Goal: Information Seeking & Learning: Stay updated

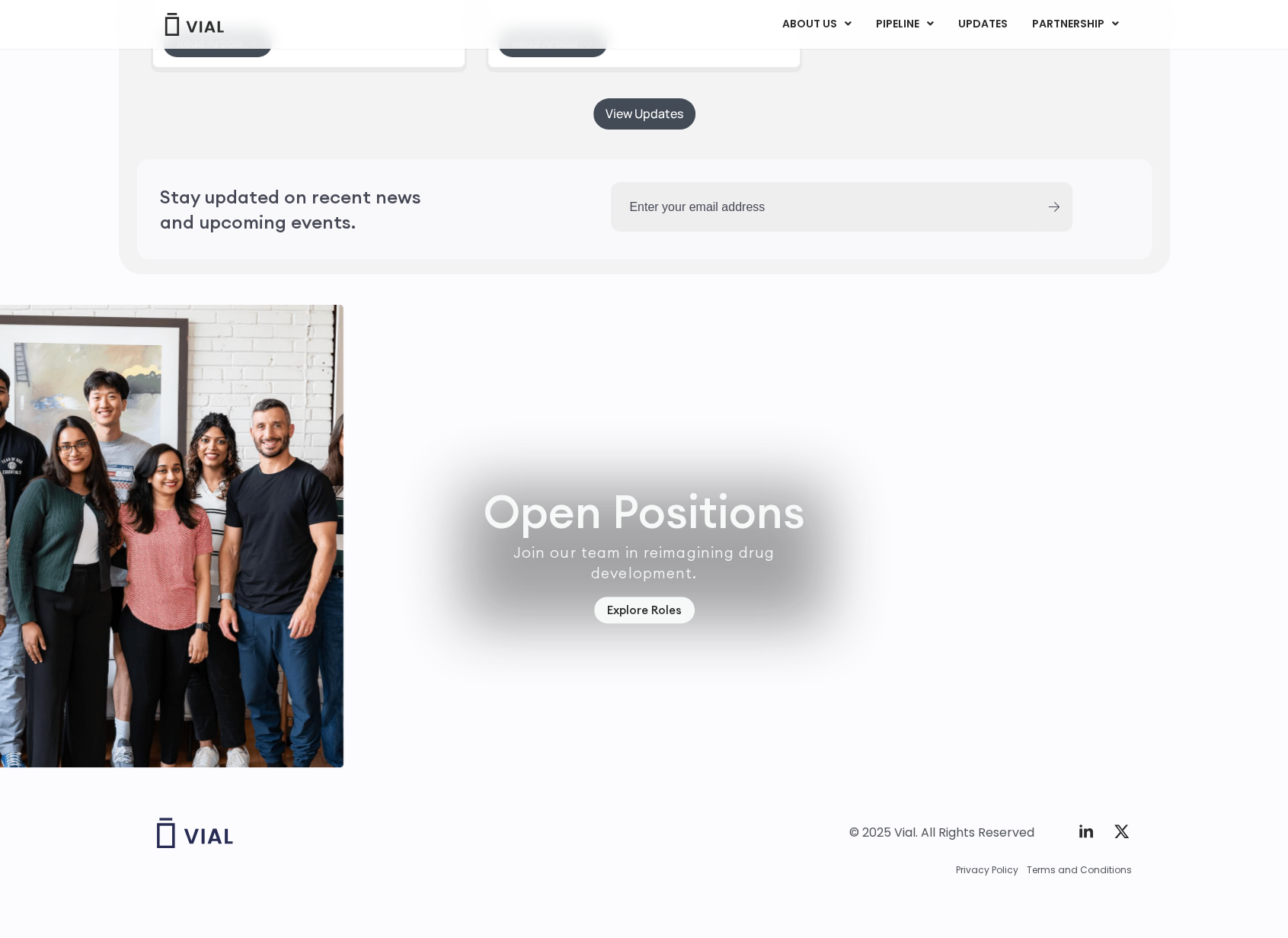
scroll to position [4070, 0]
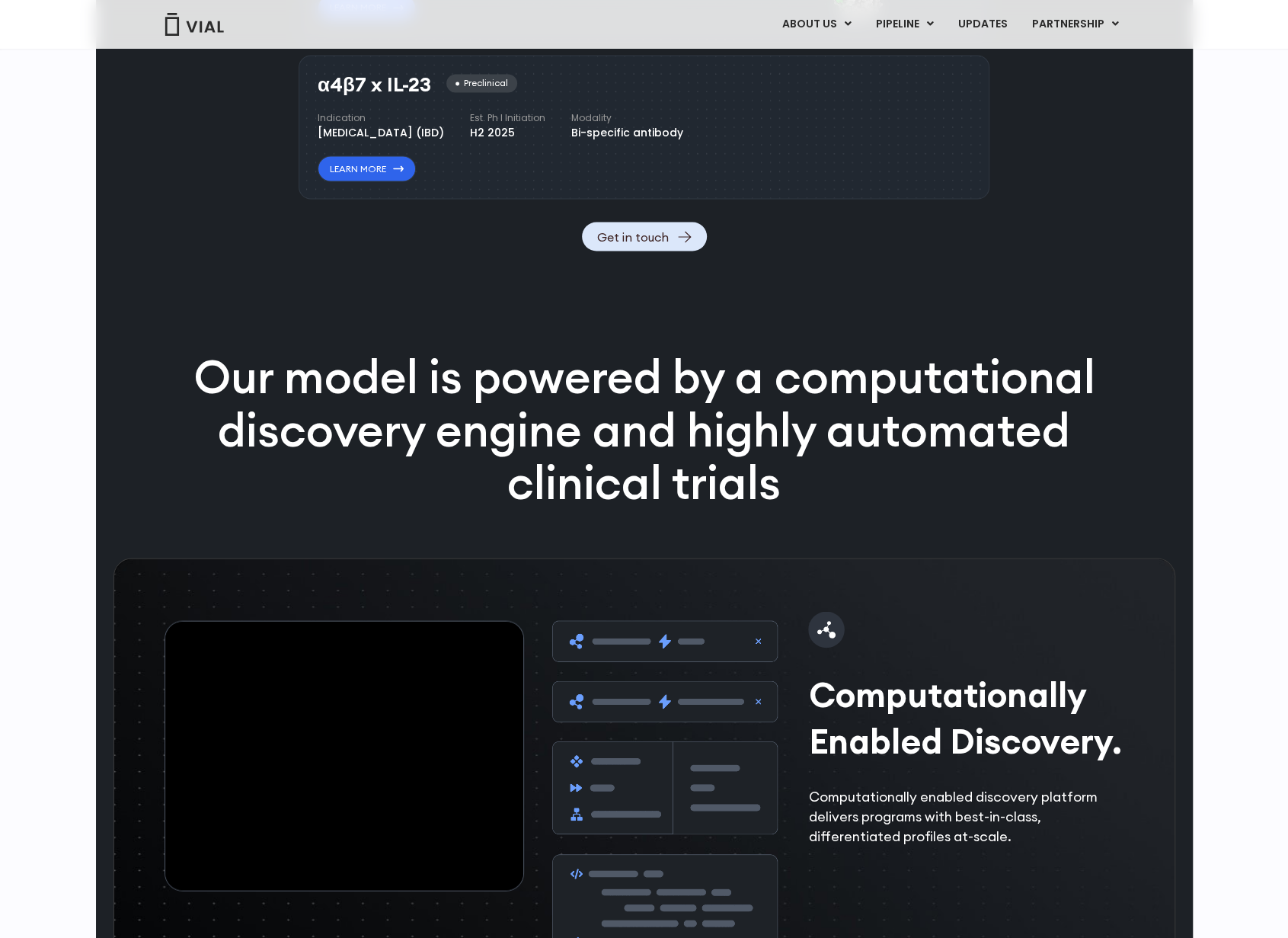
scroll to position [2762, 0]
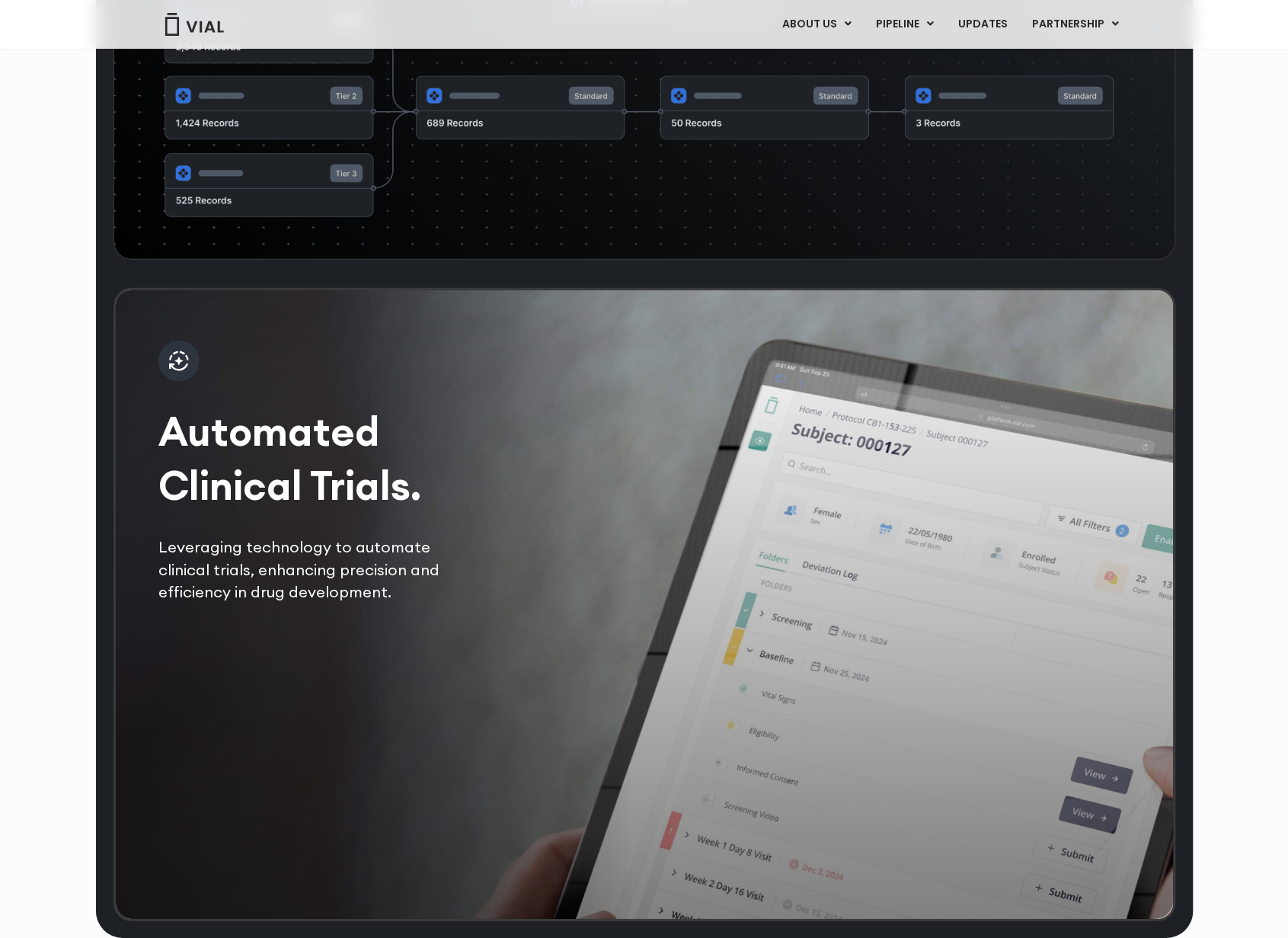
click at [339, 591] on p "Leveraging technology to automate clinical trials, enhancing precision and effi…" at bounding box center [317, 570] width 318 height 67
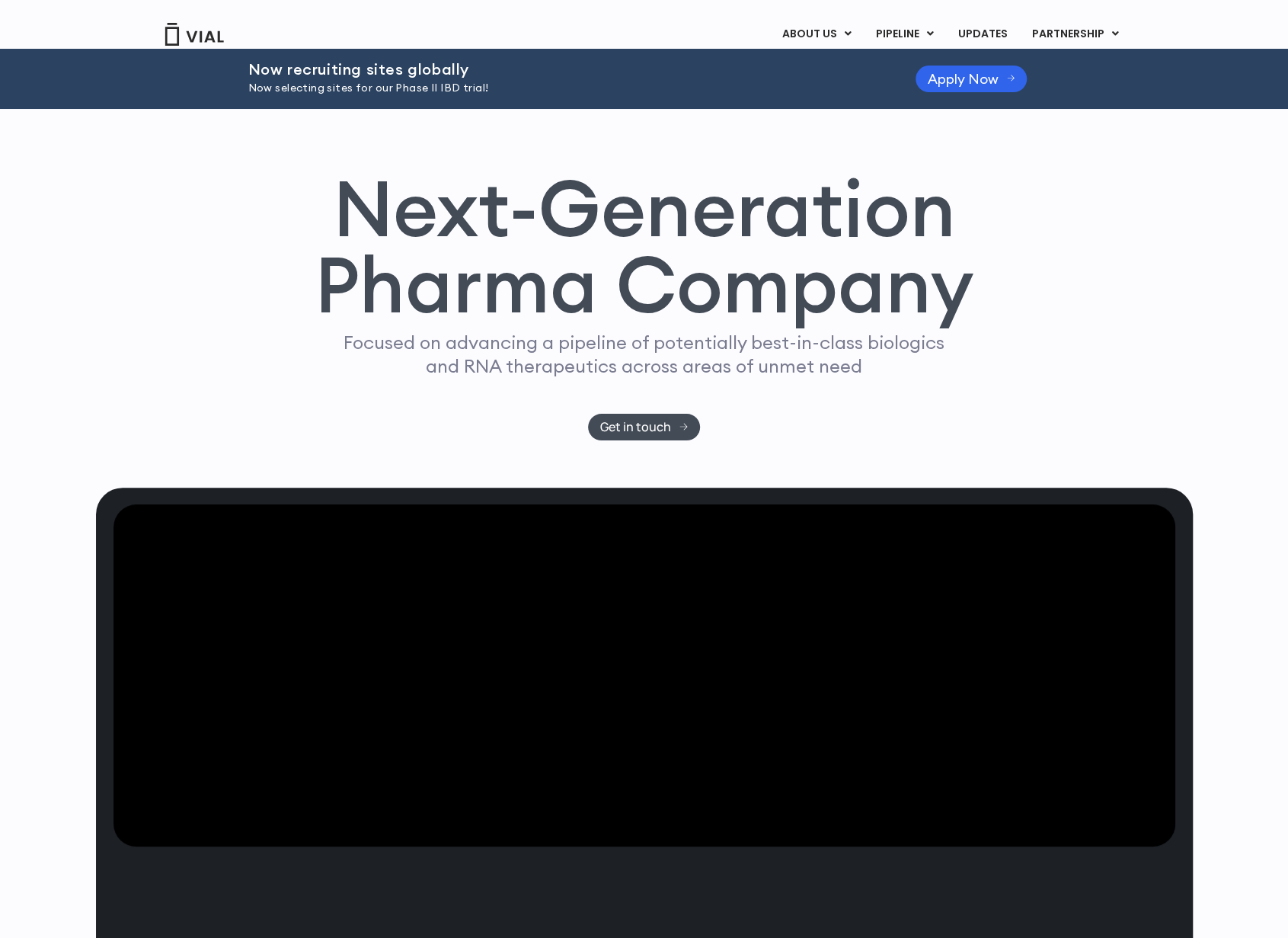
scroll to position [1770, 0]
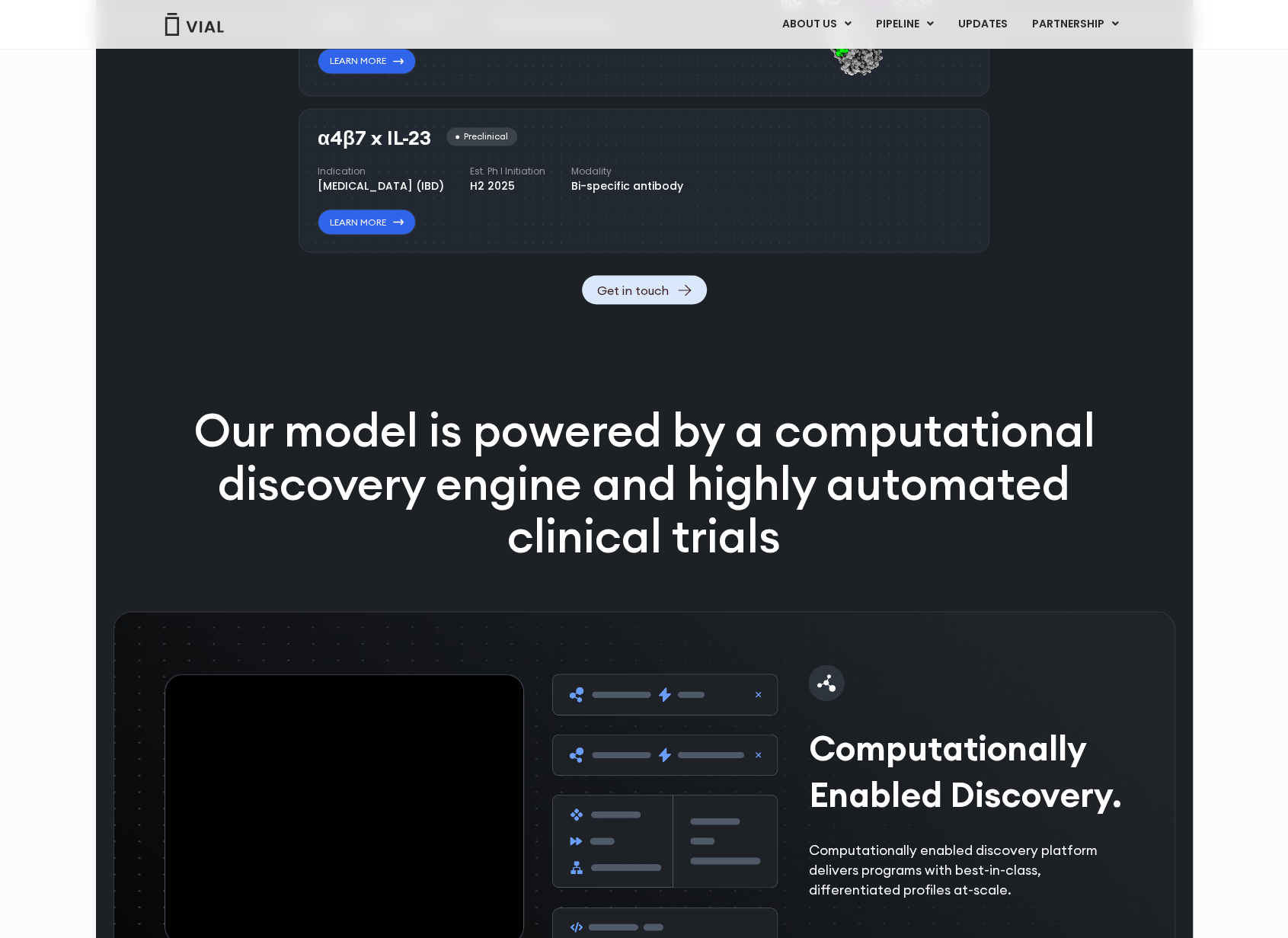
click at [62, 366] on div "Pipeline Now recruiting sites globally We're opening enrollment for sites commi…" at bounding box center [644, 324] width 1288 height 3214
click at [839, 23] on link "ABOUT US" at bounding box center [815, 24] width 93 height 26
click at [837, 56] on link "ABOUT US" at bounding box center [841, 62] width 133 height 23
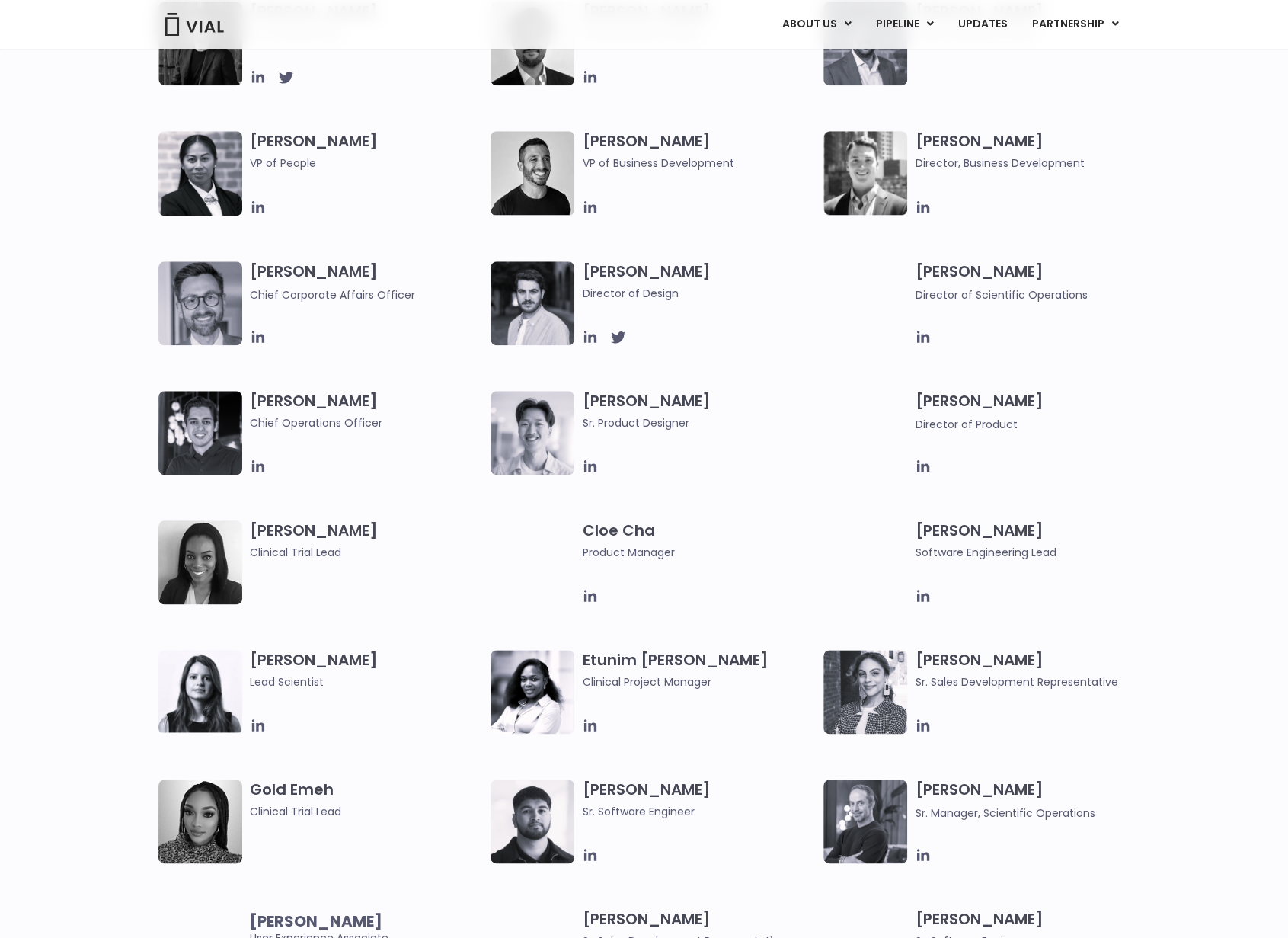
scroll to position [1067, 0]
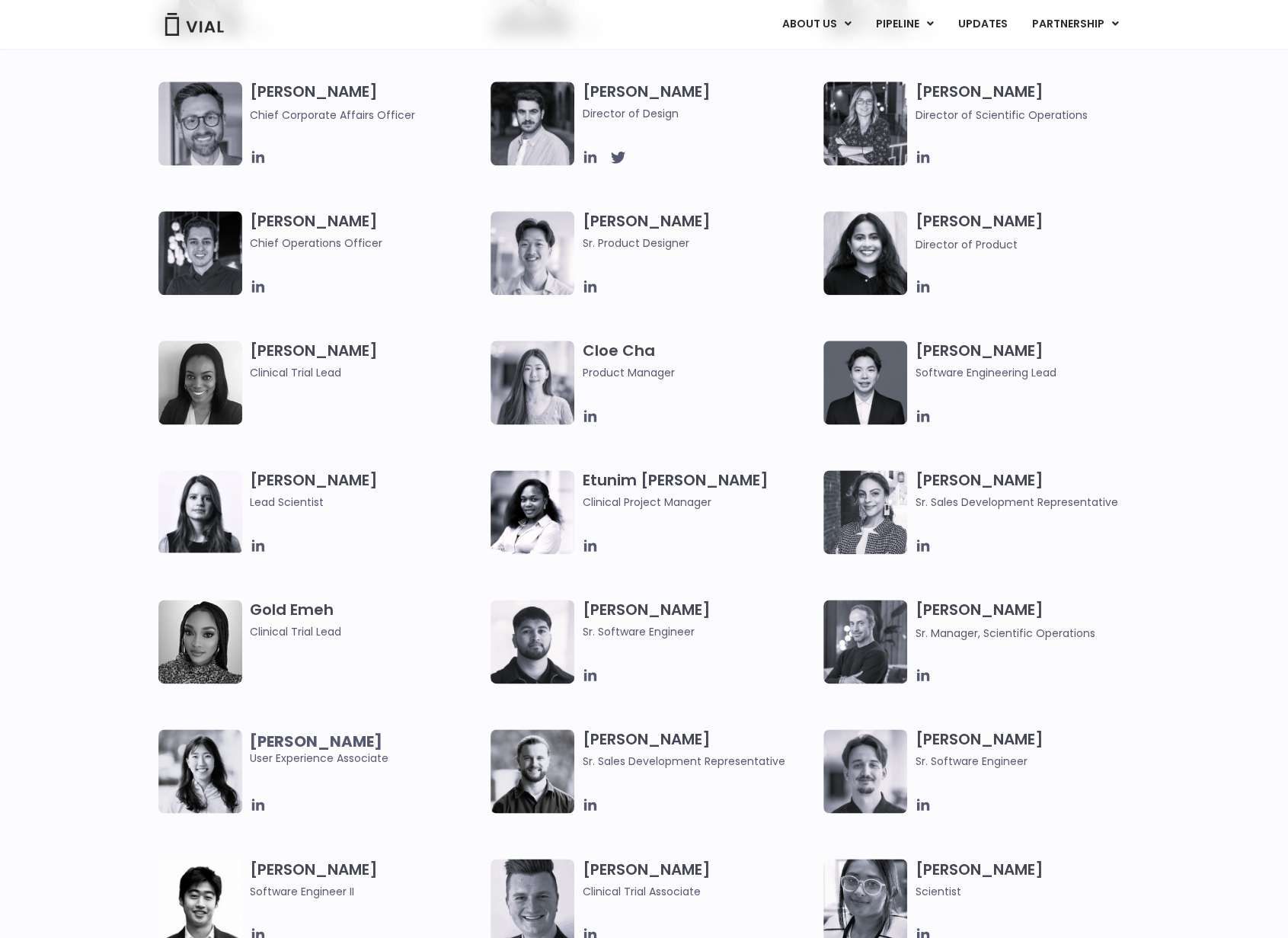
click at [917, 18] on link "PIPELINE" at bounding box center [903, 24] width 82 height 26
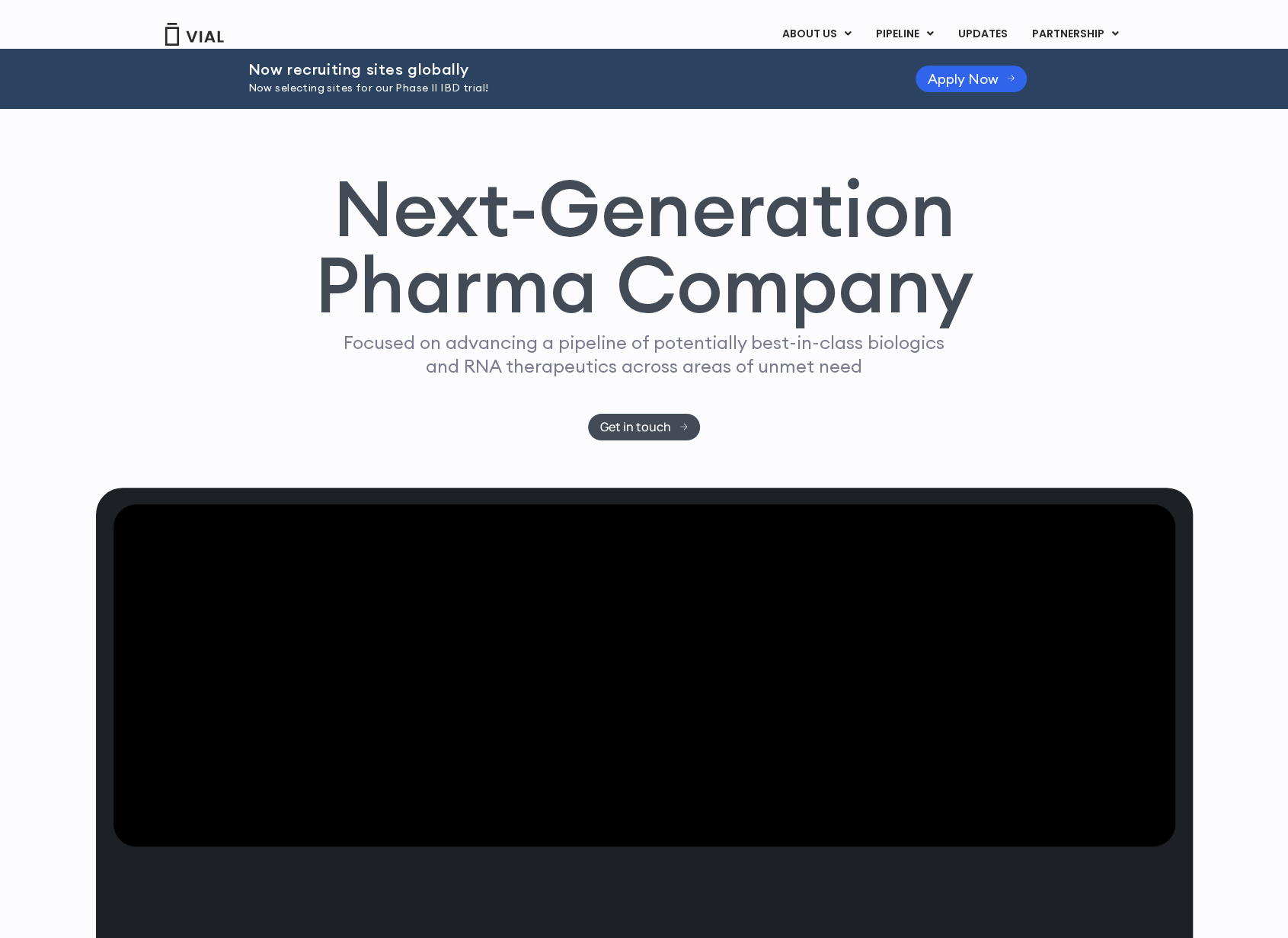
click at [970, 34] on link "UPDATES" at bounding box center [982, 34] width 73 height 26
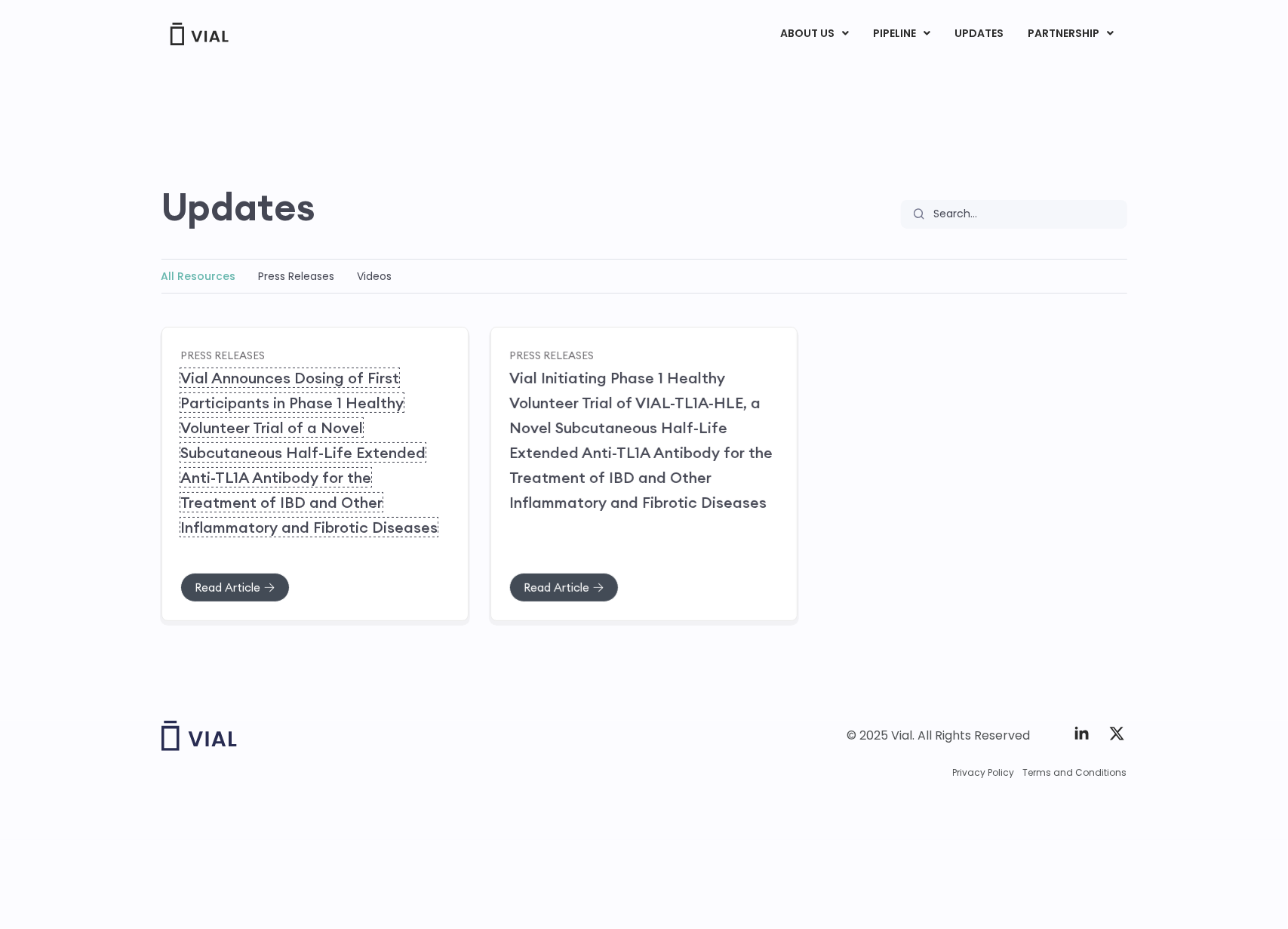
click at [361, 470] on link "Vial Announces Dosing of First Participants in Phase 1 Healthy Volunteer Trial …" at bounding box center [309, 452] width 258 height 168
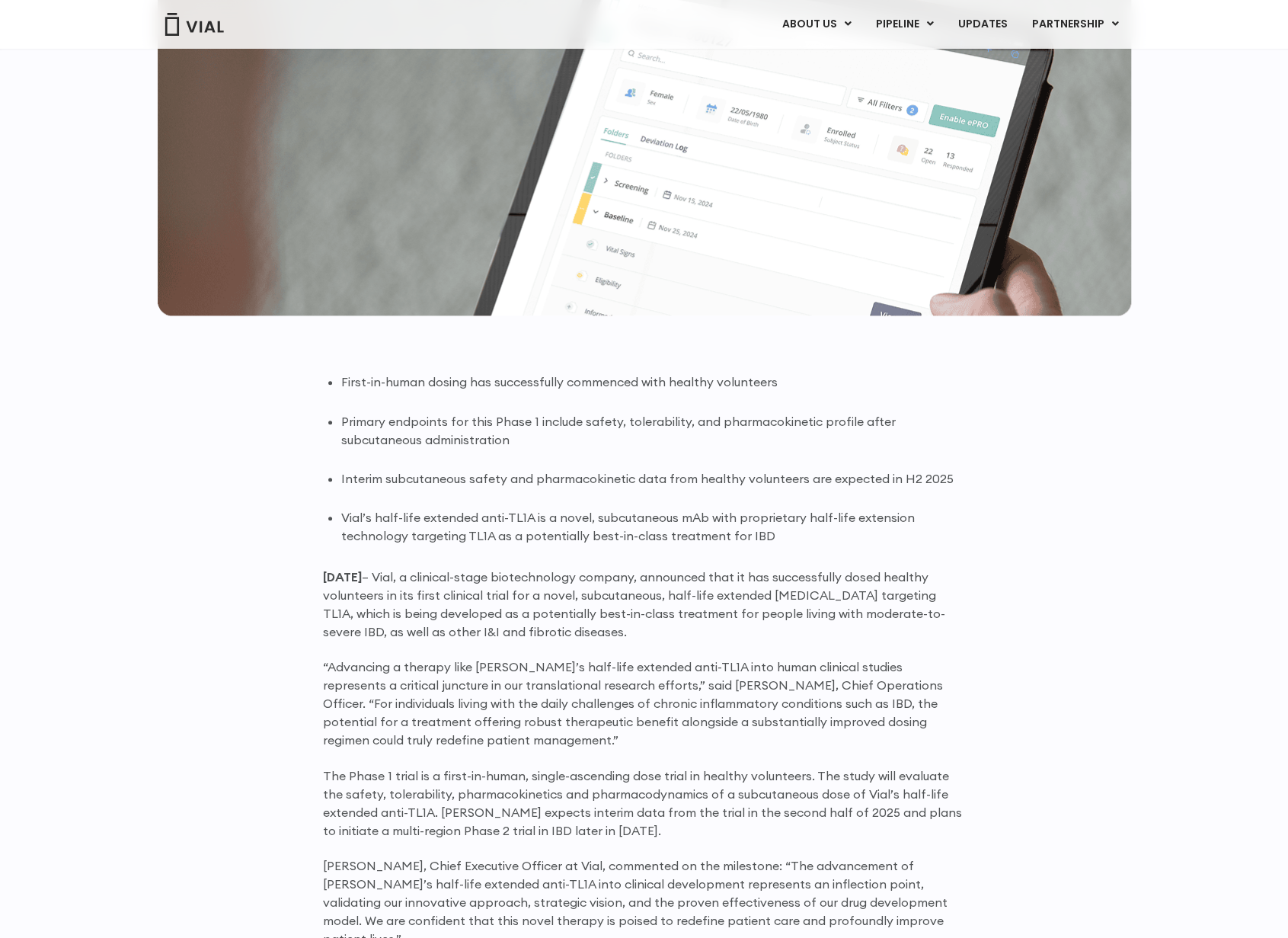
scroll to position [820, 0]
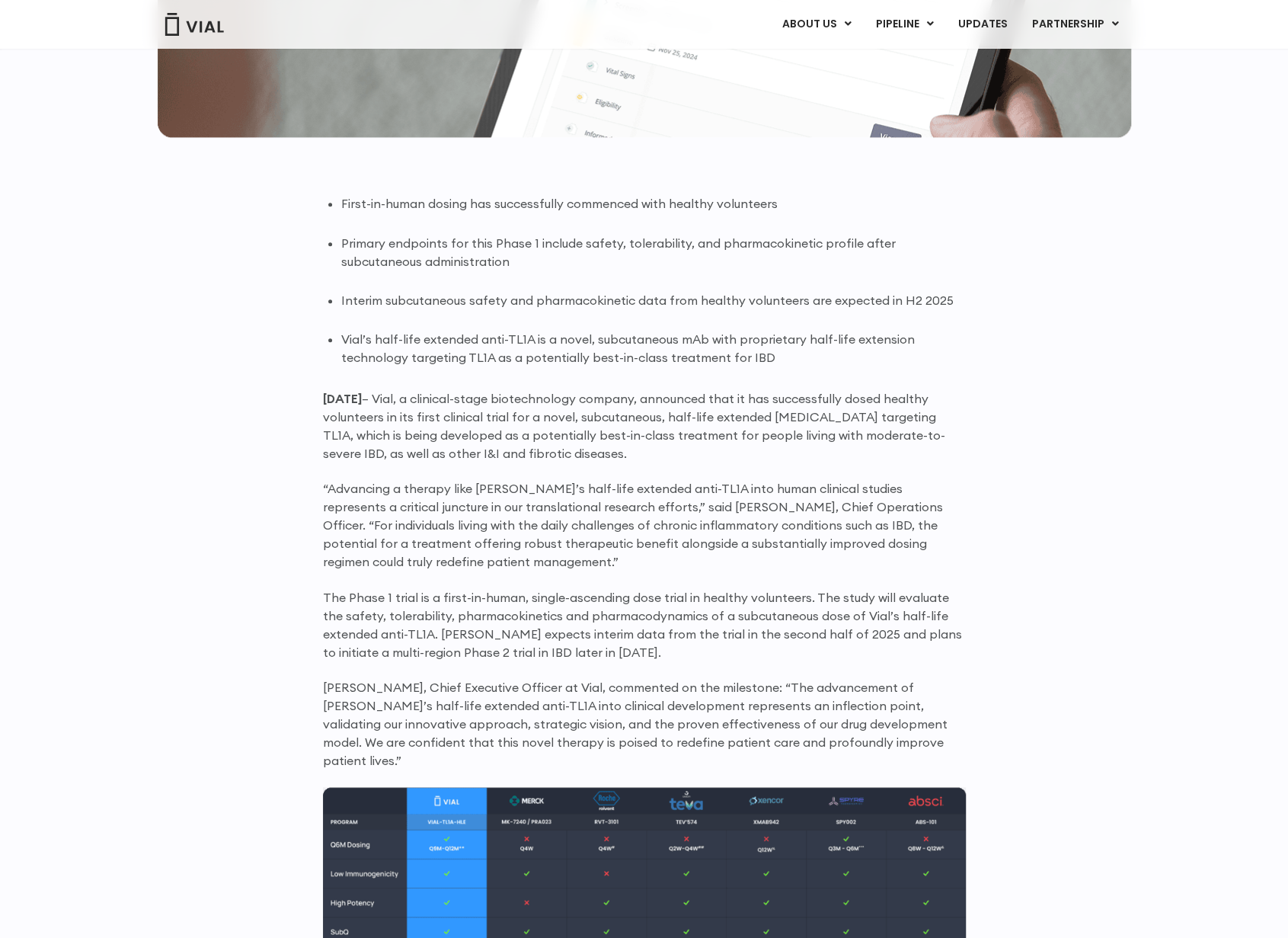
click at [706, 439] on p "[DATE] – Vial, a clinical-stage biotechnology company, announced that it has su…" at bounding box center [645, 426] width 643 height 73
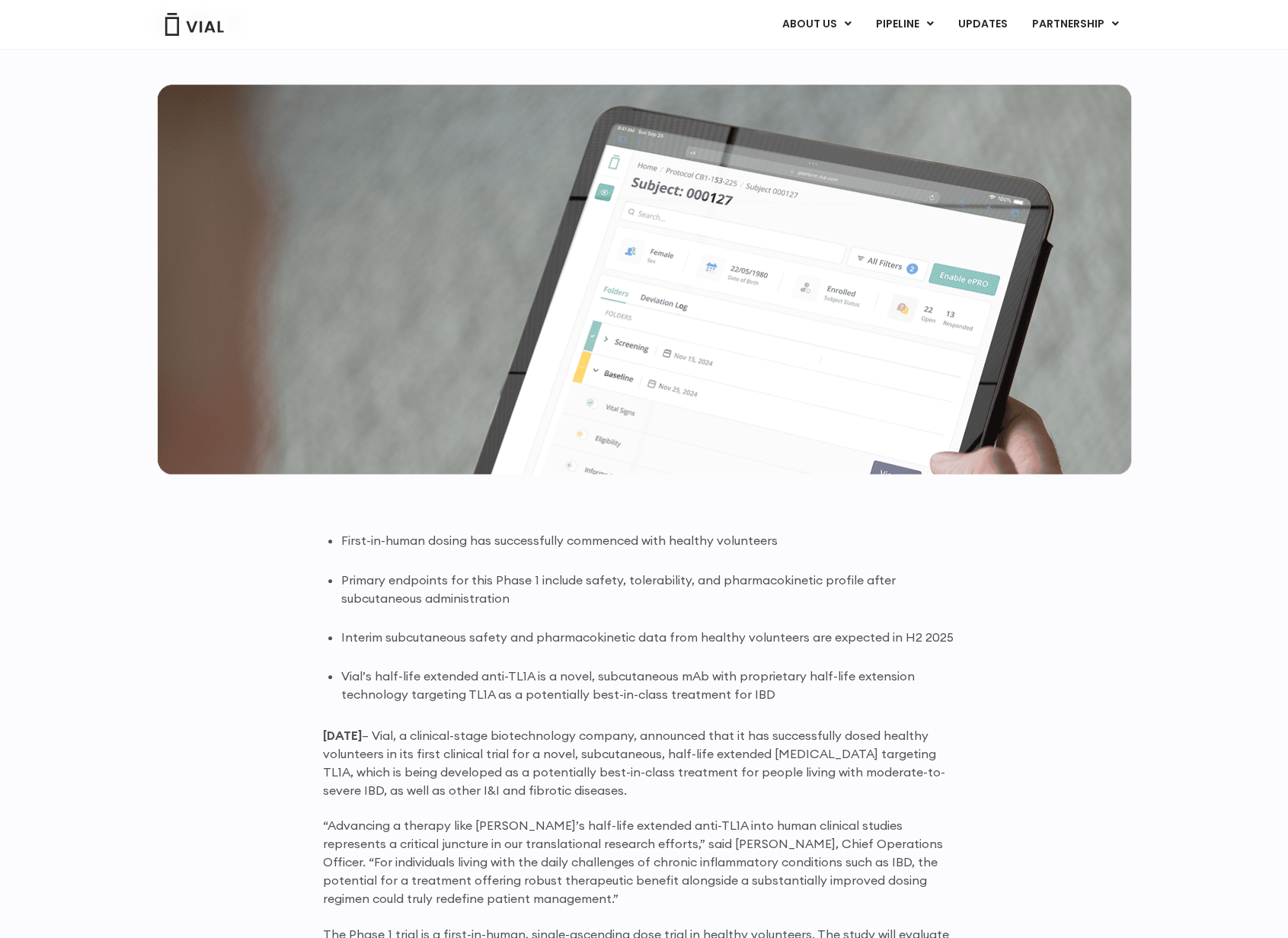
scroll to position [989, 0]
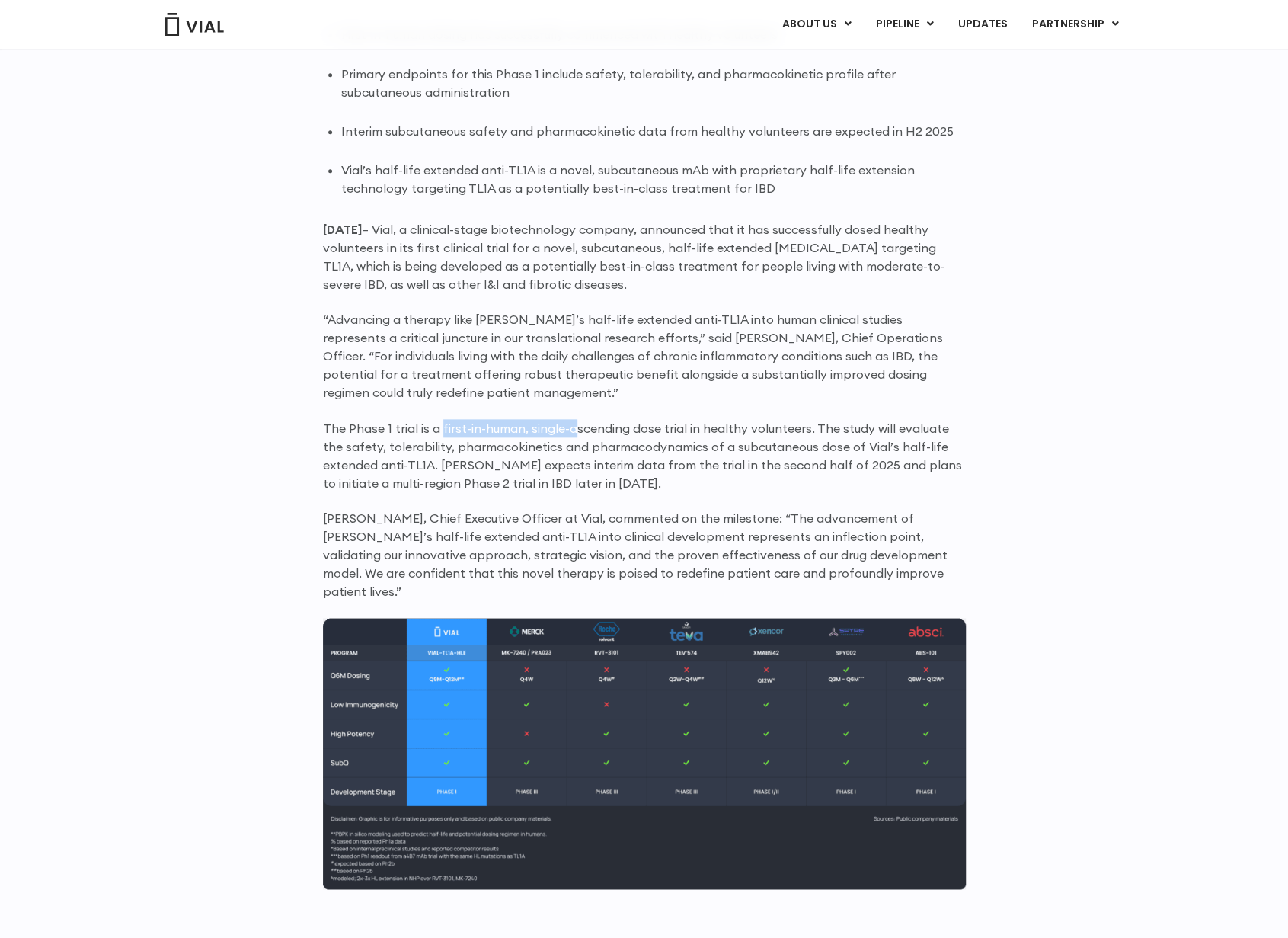
drag, startPoint x: 440, startPoint y: 432, endPoint x: 574, endPoint y: 428, distance: 134.1
click at [573, 429] on p "The Phase 1 trial is a first-in-human, single-ascending dose trial in healthy v…" at bounding box center [645, 456] width 643 height 73
click at [295, 328] on div "First-in-human dosing has successfully commenced with healthy volunteers Primar…" at bounding box center [645, 719] width 975 height 1388
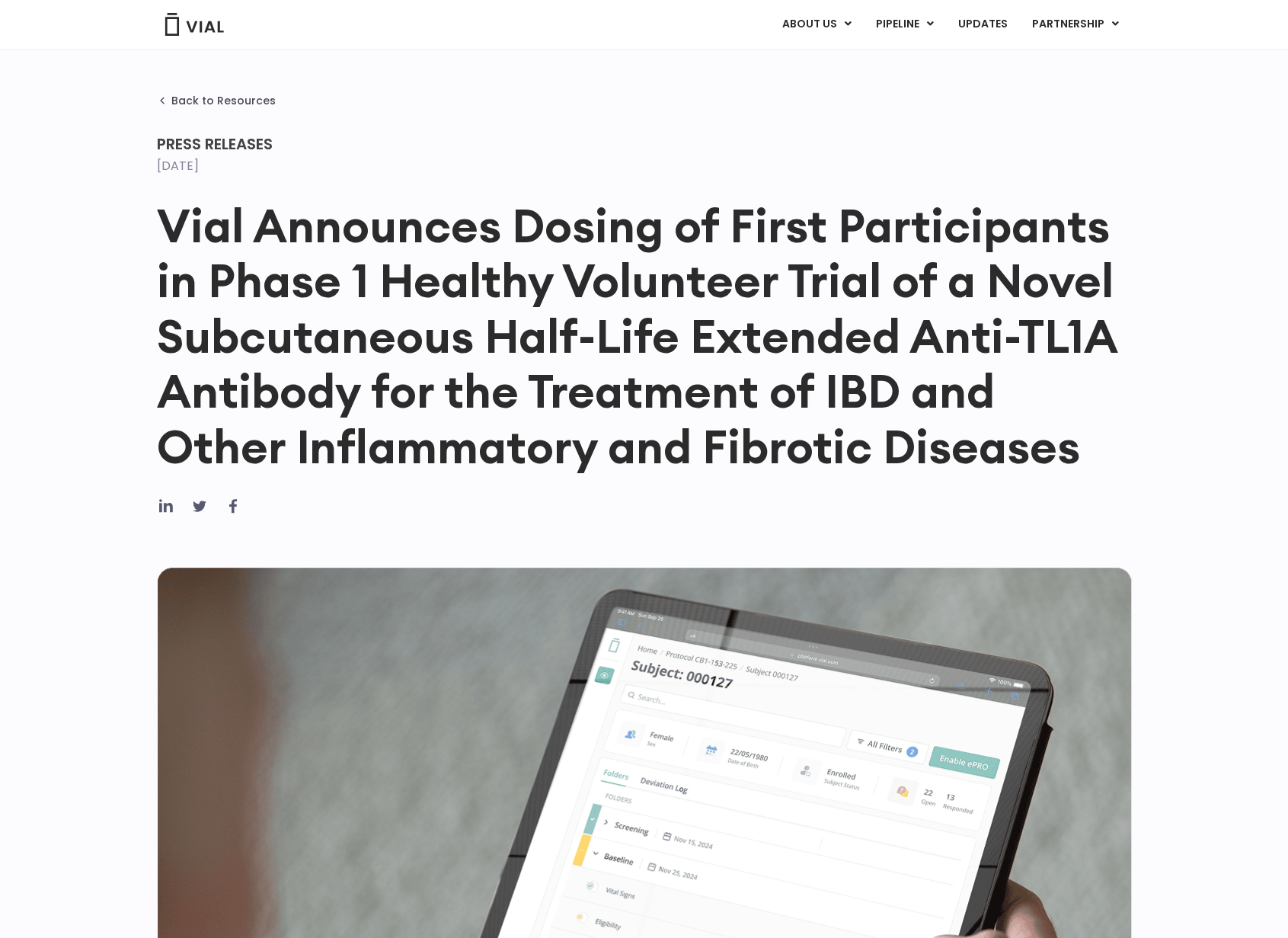
scroll to position [76, 0]
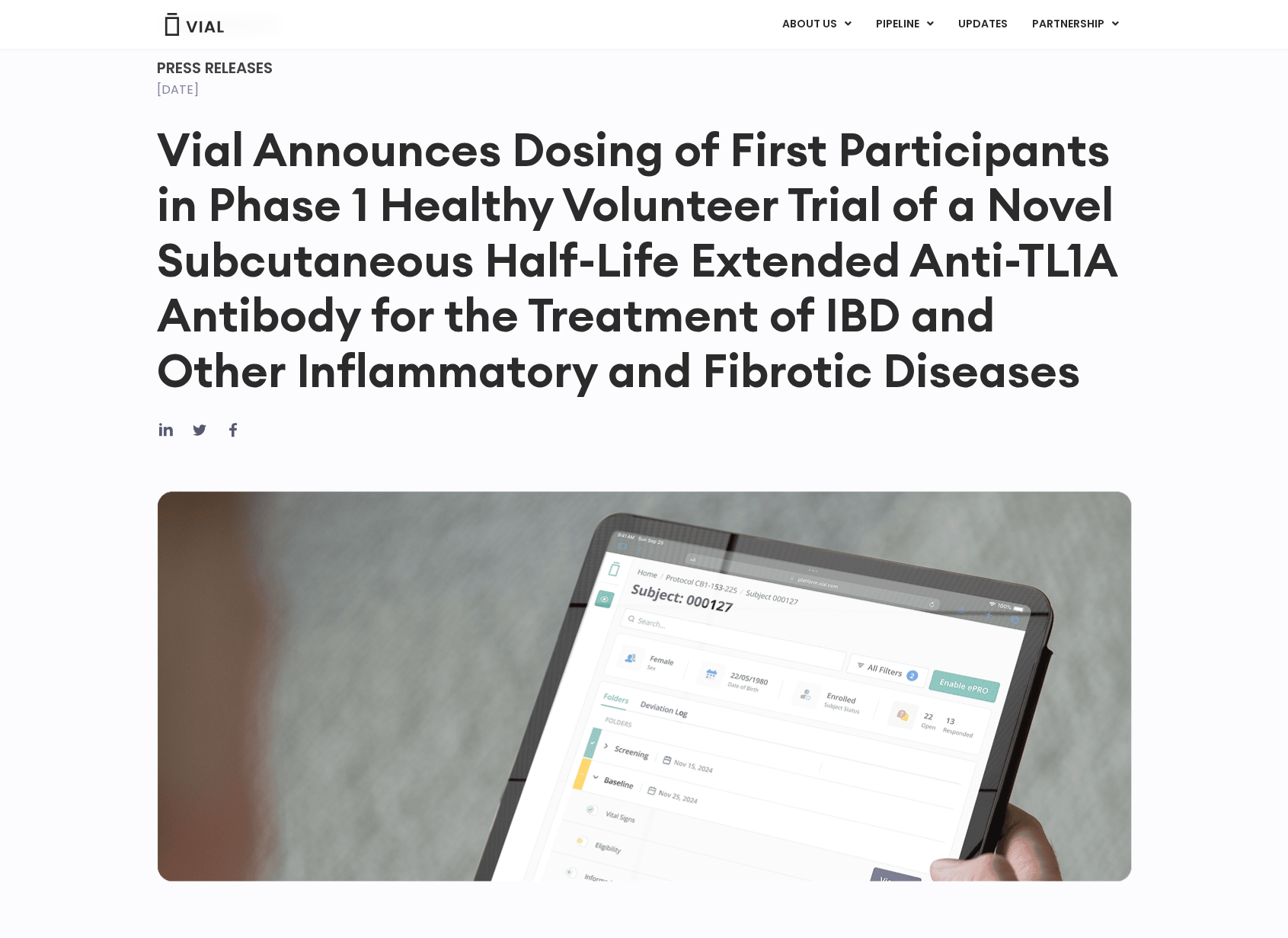
click at [836, 59] on link "ABOUT US" at bounding box center [841, 62] width 133 height 23
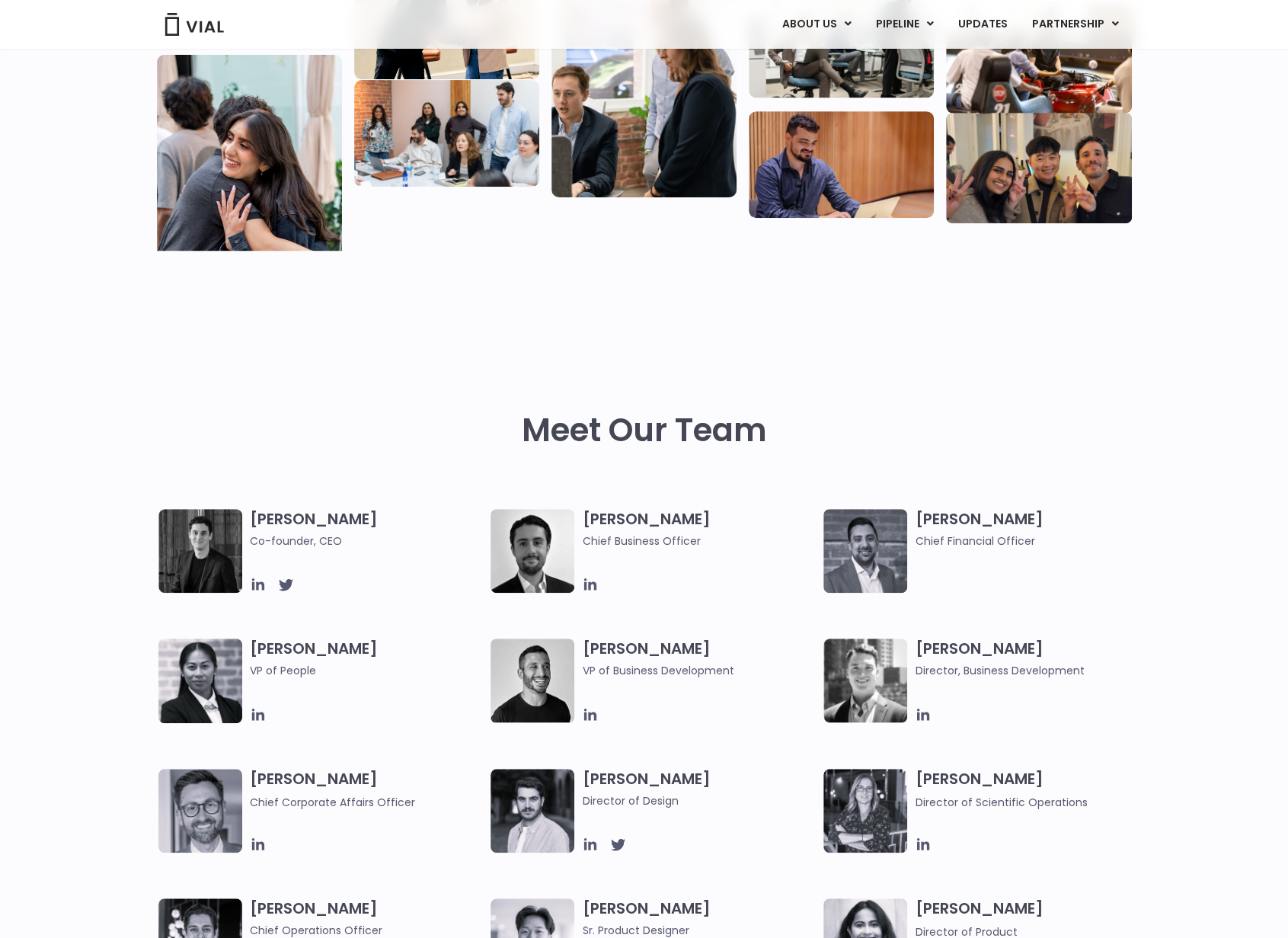
scroll to position [610, 0]
